Goal: Book appointment/travel/reservation

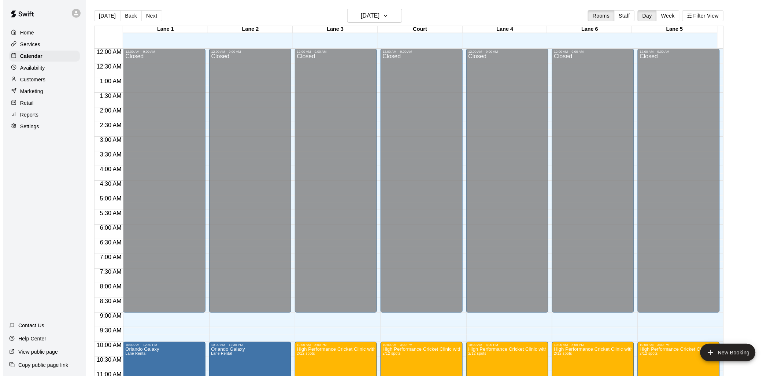
scroll to position [345, 0]
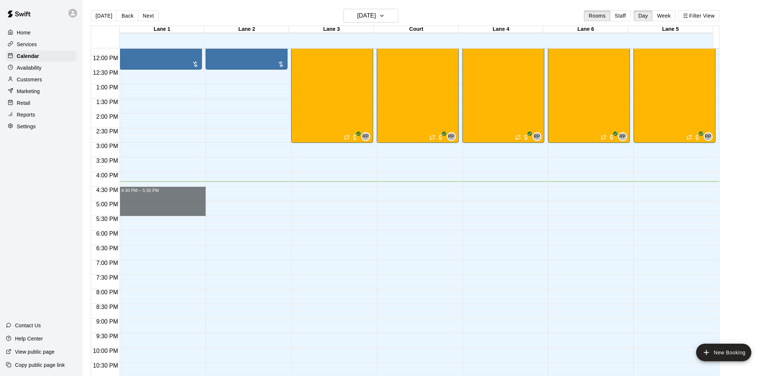
drag, startPoint x: 160, startPoint y: 187, endPoint x: 163, endPoint y: 212, distance: 25.0
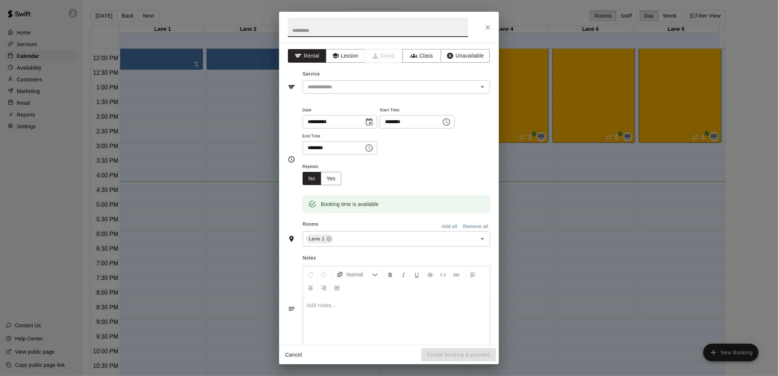
click at [337, 29] on input "text" at bounding box center [378, 27] width 180 height 19
click at [349, 92] on div "​" at bounding box center [395, 87] width 187 height 14
type input "**********"
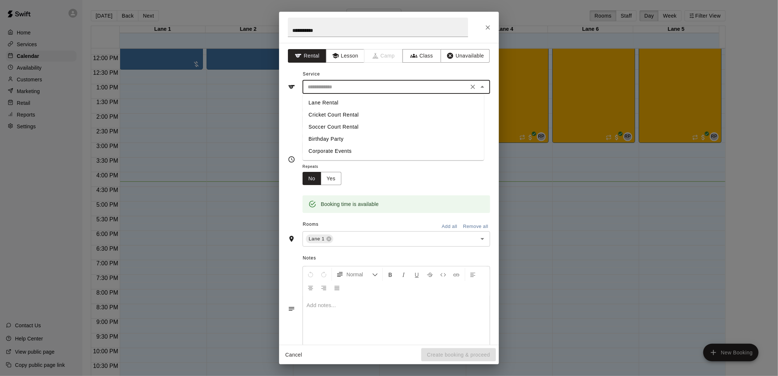
click at [335, 102] on li "Lane Rental" at bounding box center [392, 103] width 181 height 12
type input "**********"
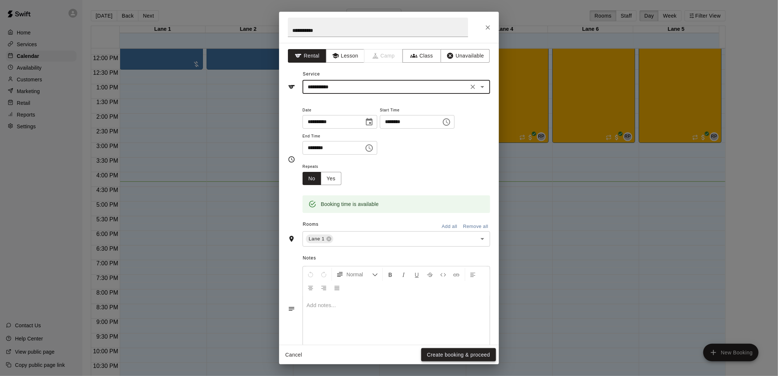
click at [444, 357] on button "Create booking & proceed" at bounding box center [458, 355] width 75 height 14
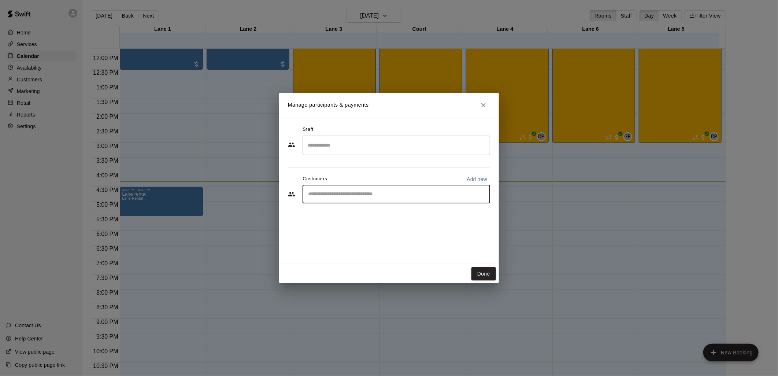
click at [353, 191] on input "Start typing to search customers..." at bounding box center [396, 193] width 181 height 7
type input "****"
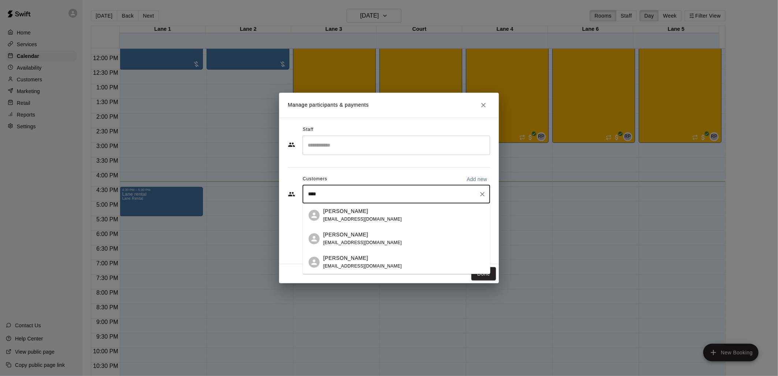
click at [377, 215] on div "[PERSON_NAME] [EMAIL_ADDRESS][DOMAIN_NAME]" at bounding box center [403, 215] width 161 height 16
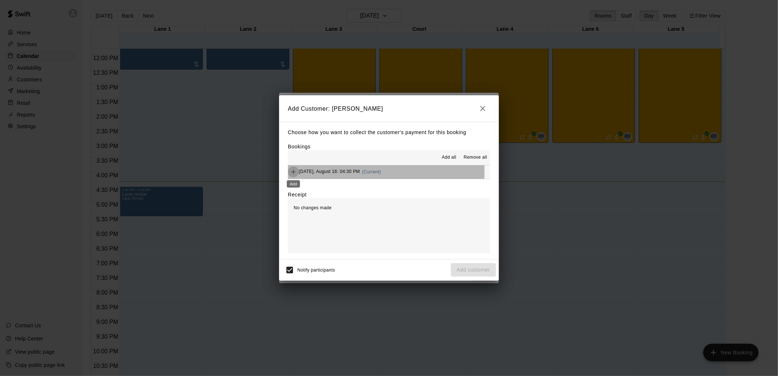
click at [291, 171] on icon "Add" at bounding box center [293, 171] width 7 height 7
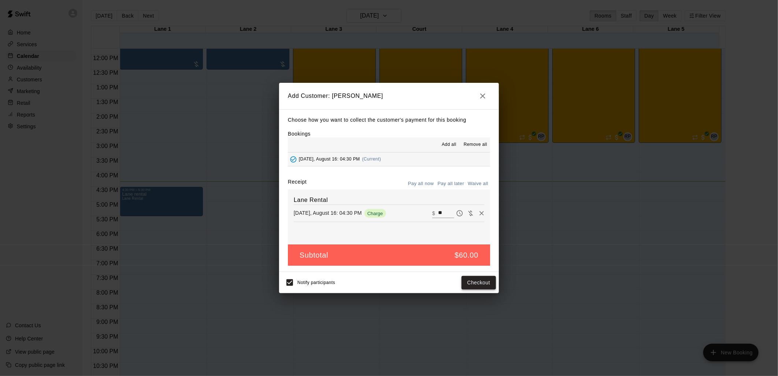
click at [474, 282] on button "Checkout" at bounding box center [478, 283] width 34 height 14
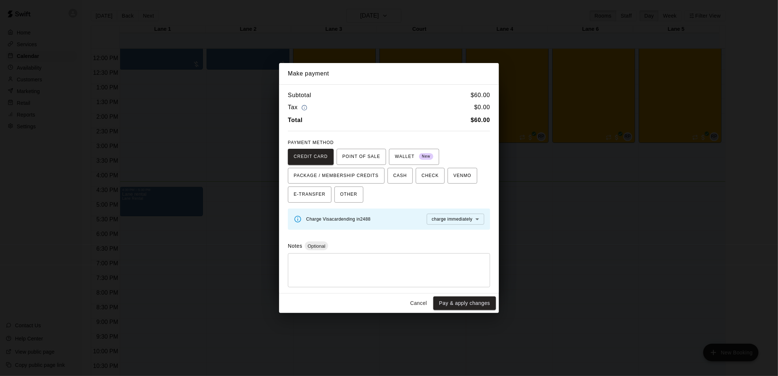
click at [340, 217] on span "Charge Visa card ending in 2488" at bounding box center [338, 218] width 64 height 5
click at [444, 220] on body "Home Services Calendar Availability Customers Marketing Retail Reports Settings…" at bounding box center [389, 193] width 778 height 387
click at [442, 231] on span "charge immediately" at bounding box center [452, 233] width 41 height 7
click at [467, 303] on button "Pay & apply changes" at bounding box center [464, 303] width 63 height 14
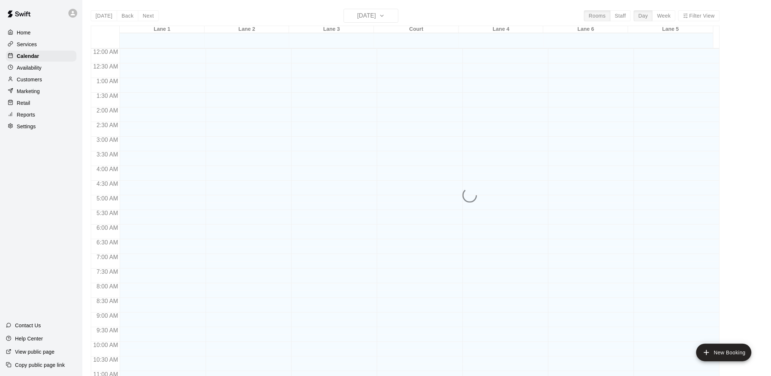
scroll to position [345, 0]
